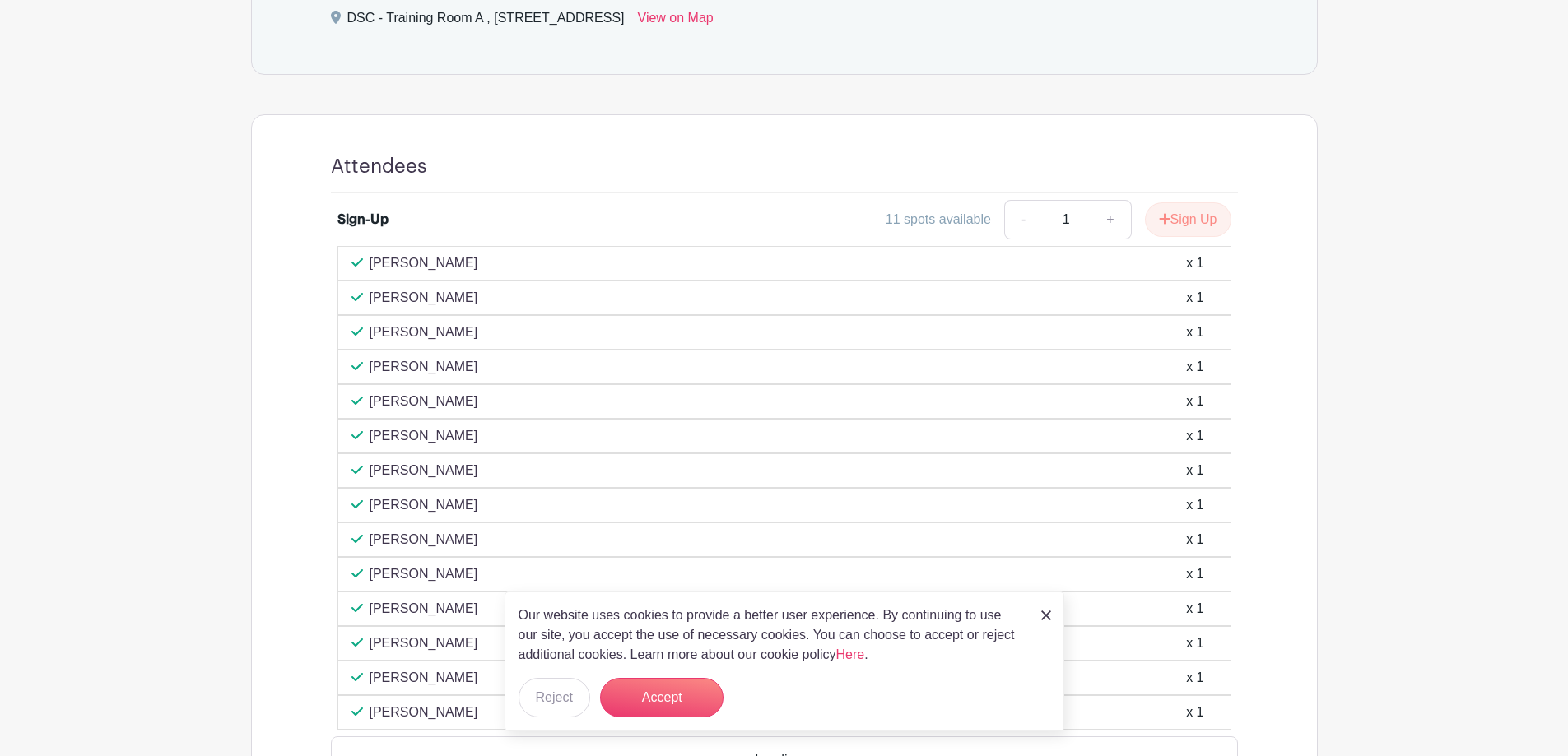
scroll to position [823, 0]
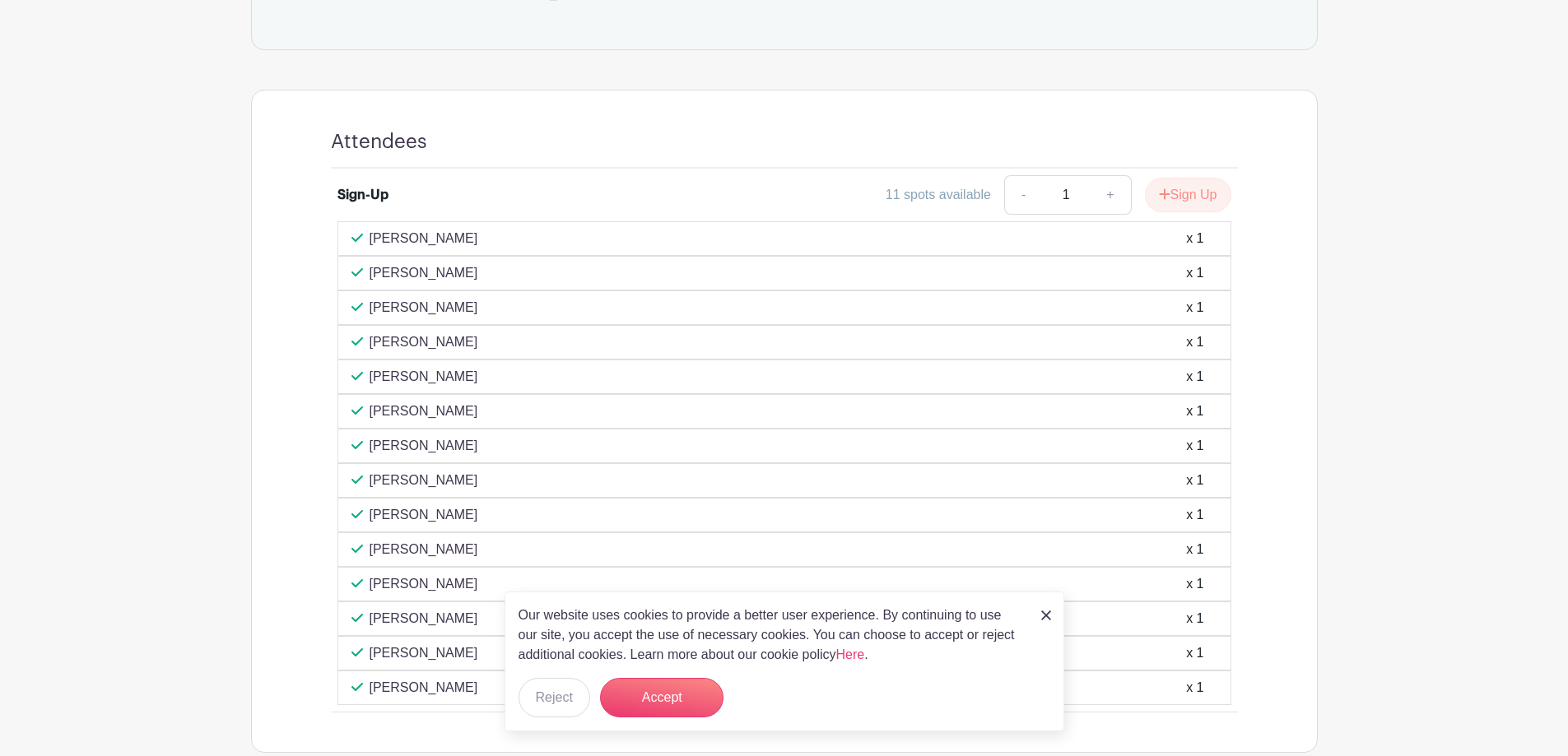
click at [1041, 614] on img at bounding box center [1046, 615] width 10 height 10
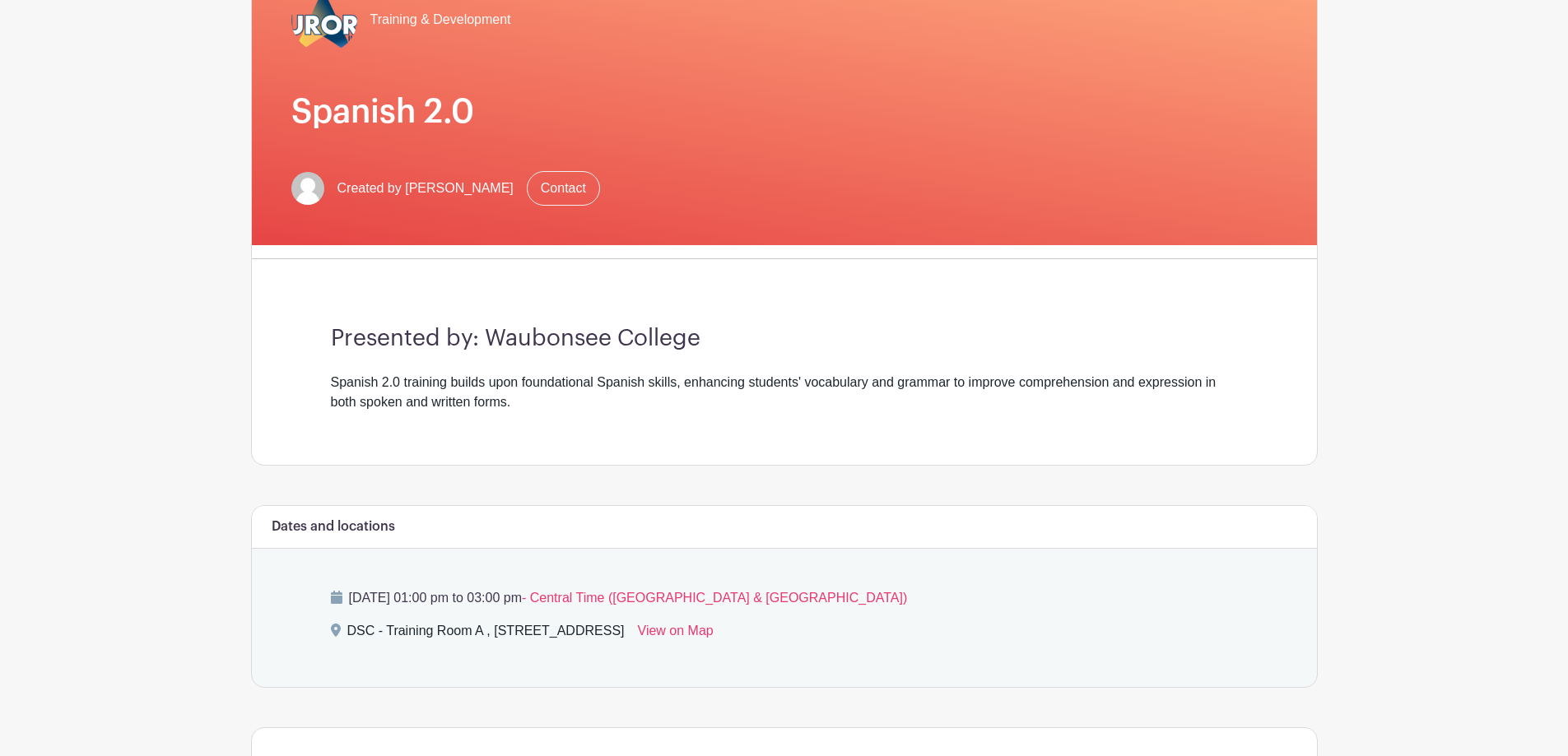
scroll to position [182, 0]
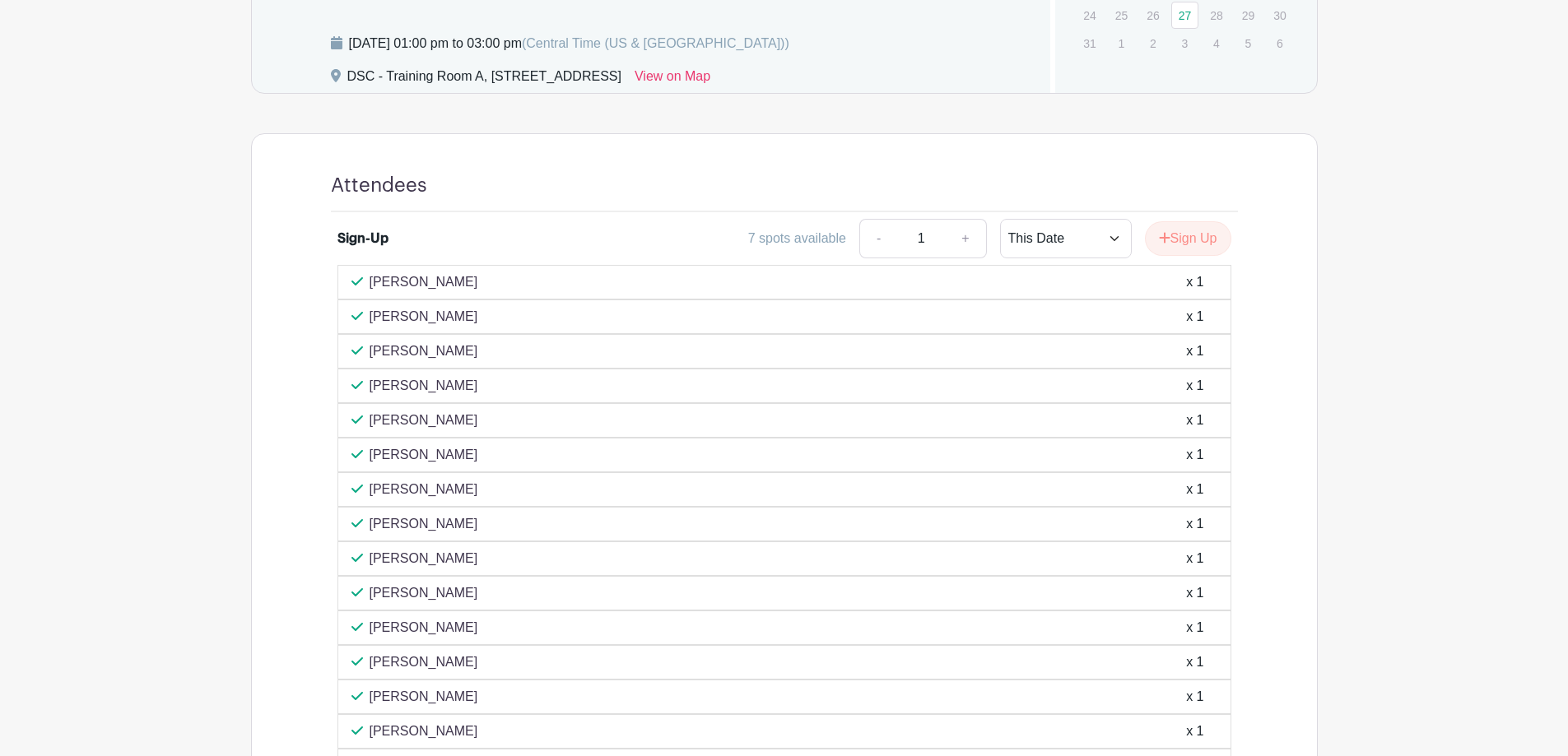
scroll to position [690, 0]
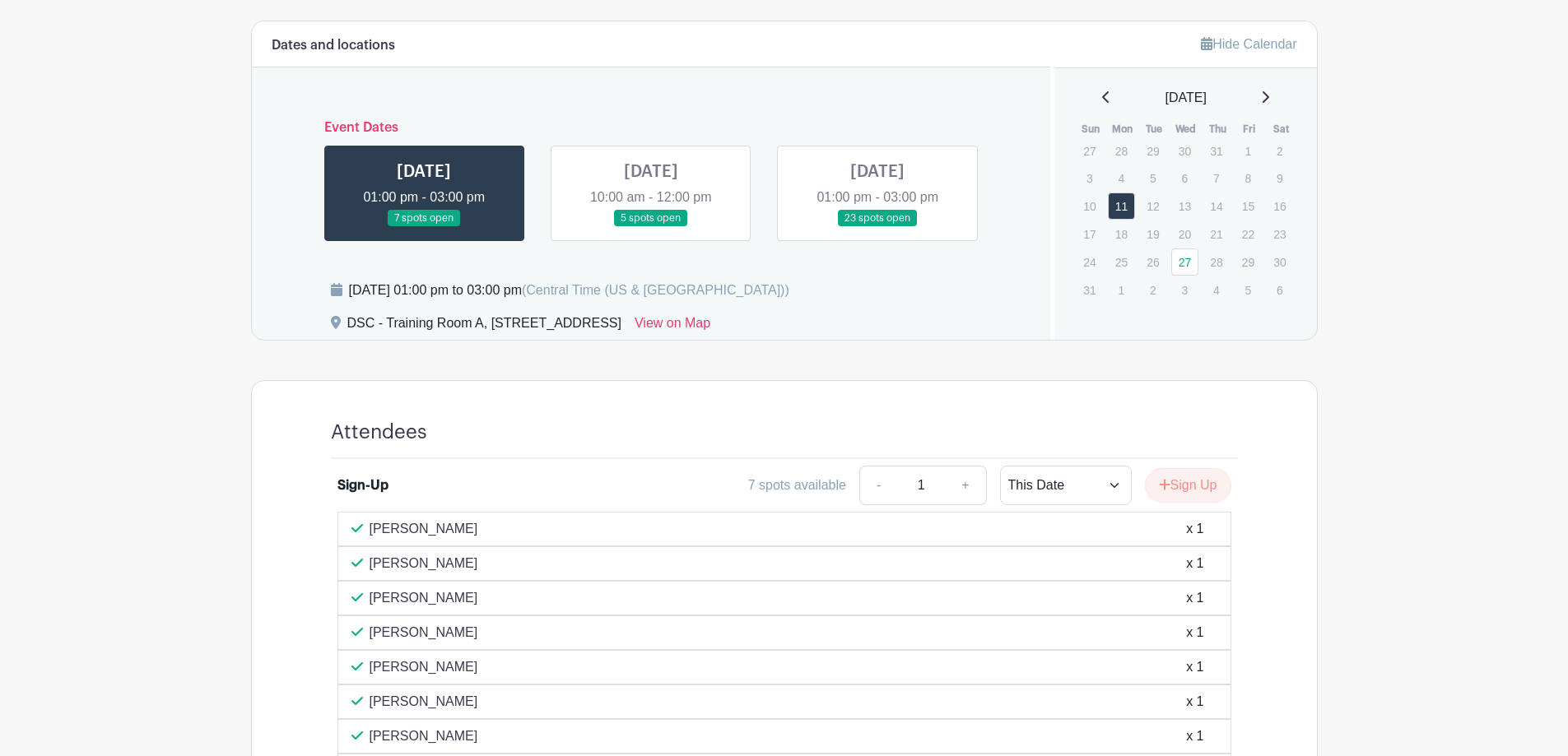
click at [651, 227] on link at bounding box center [651, 227] width 0 height 0
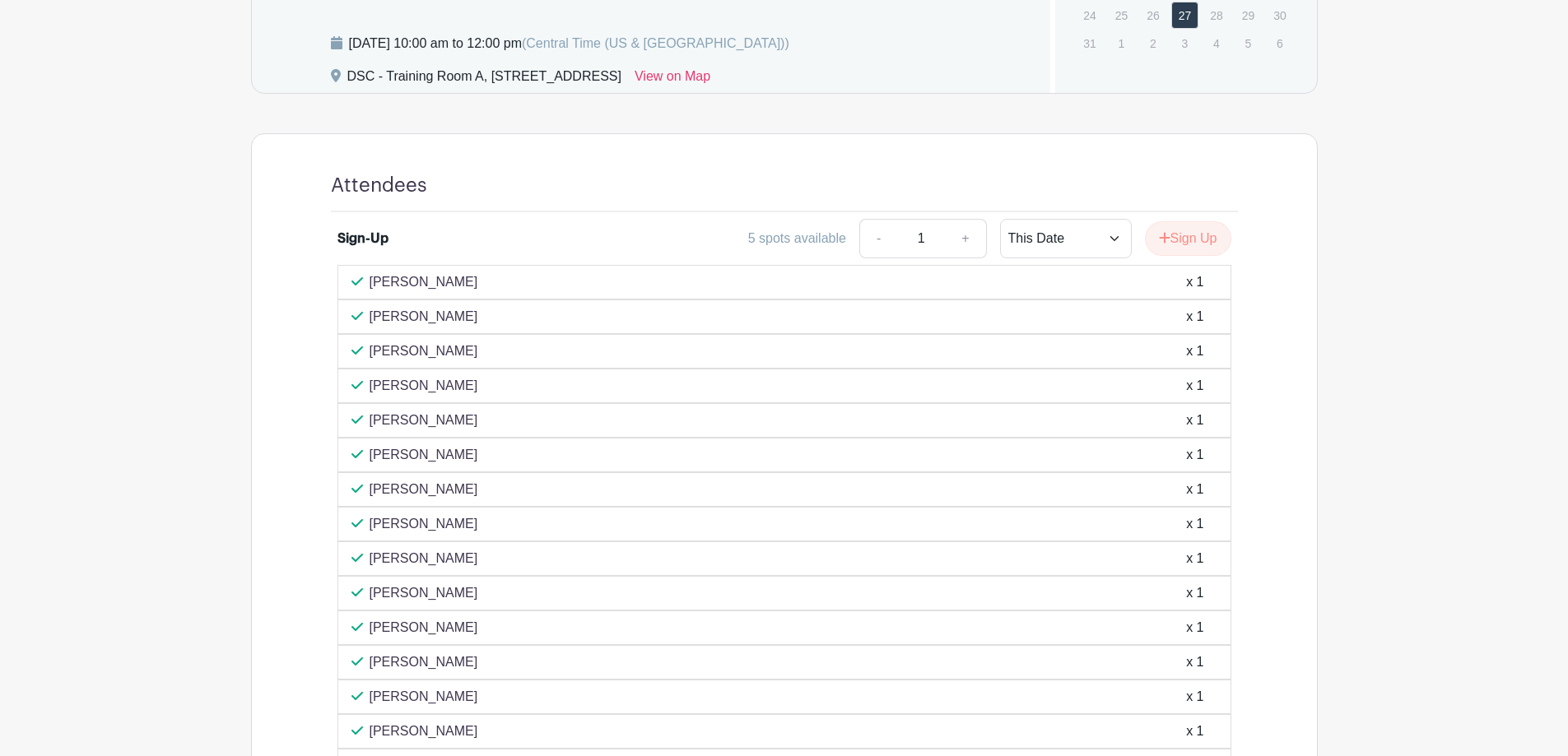
scroll to position [525, 0]
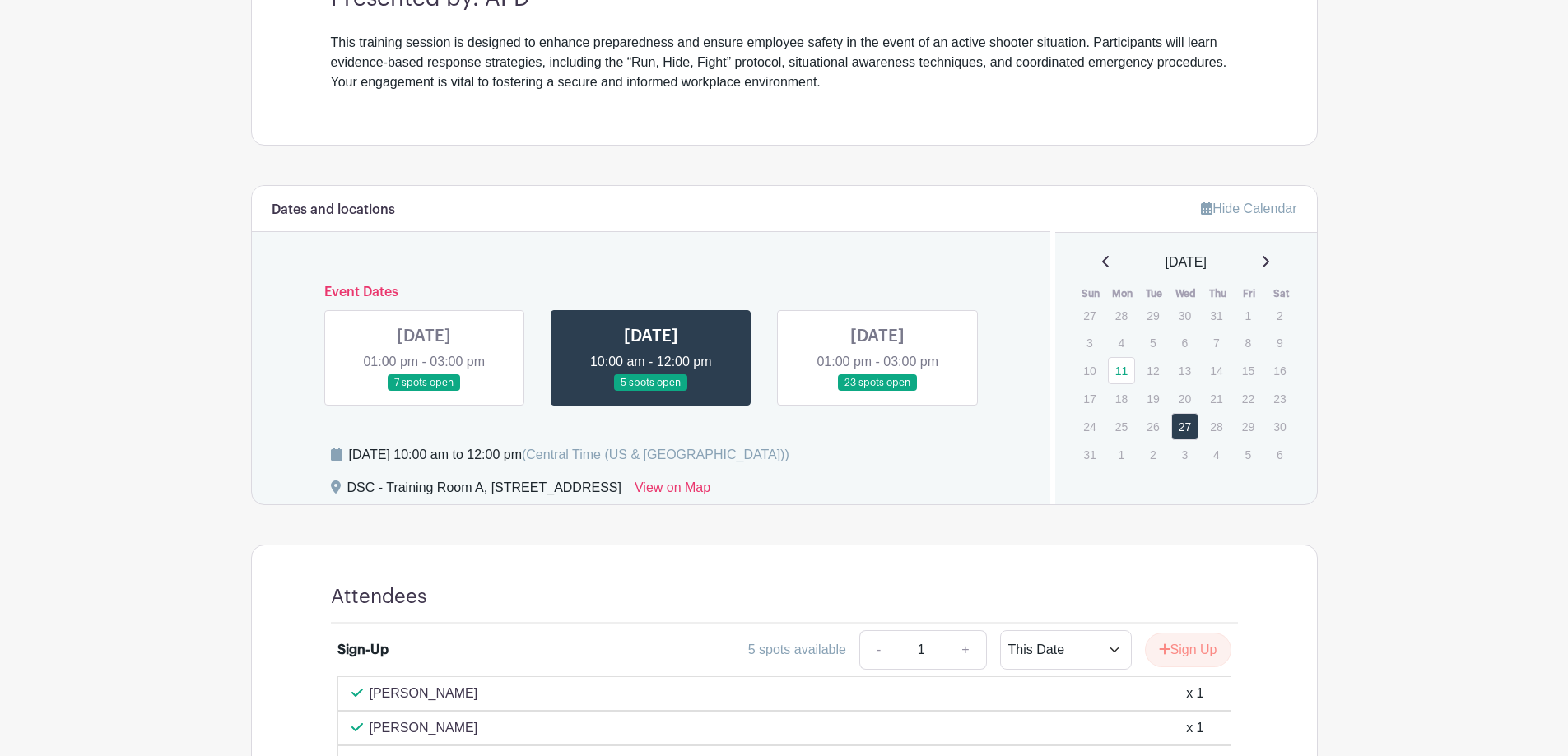
click at [878, 392] on link at bounding box center [878, 392] width 0 height 0
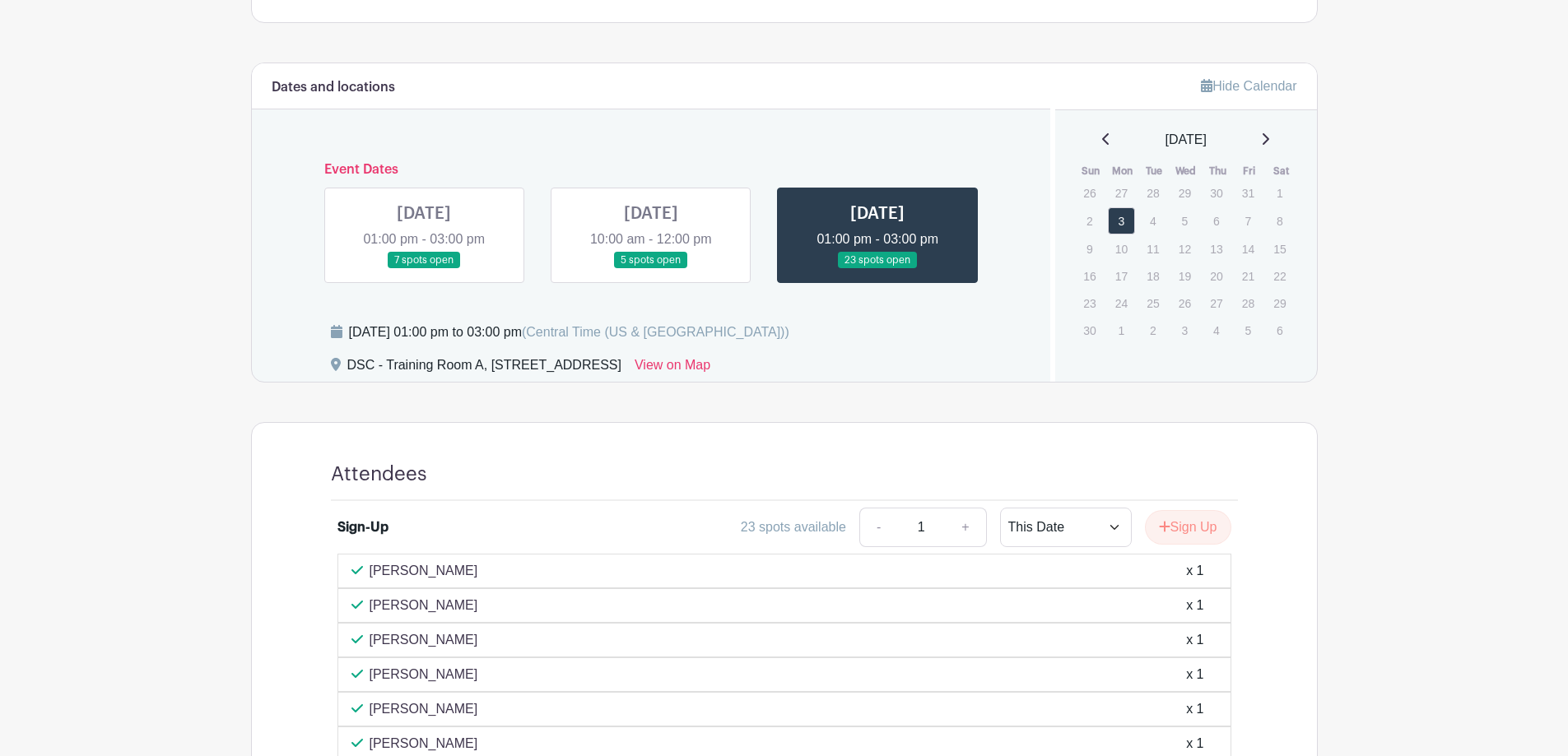
scroll to position [772, 0]
